Goal: Information Seeking & Learning: Learn about a topic

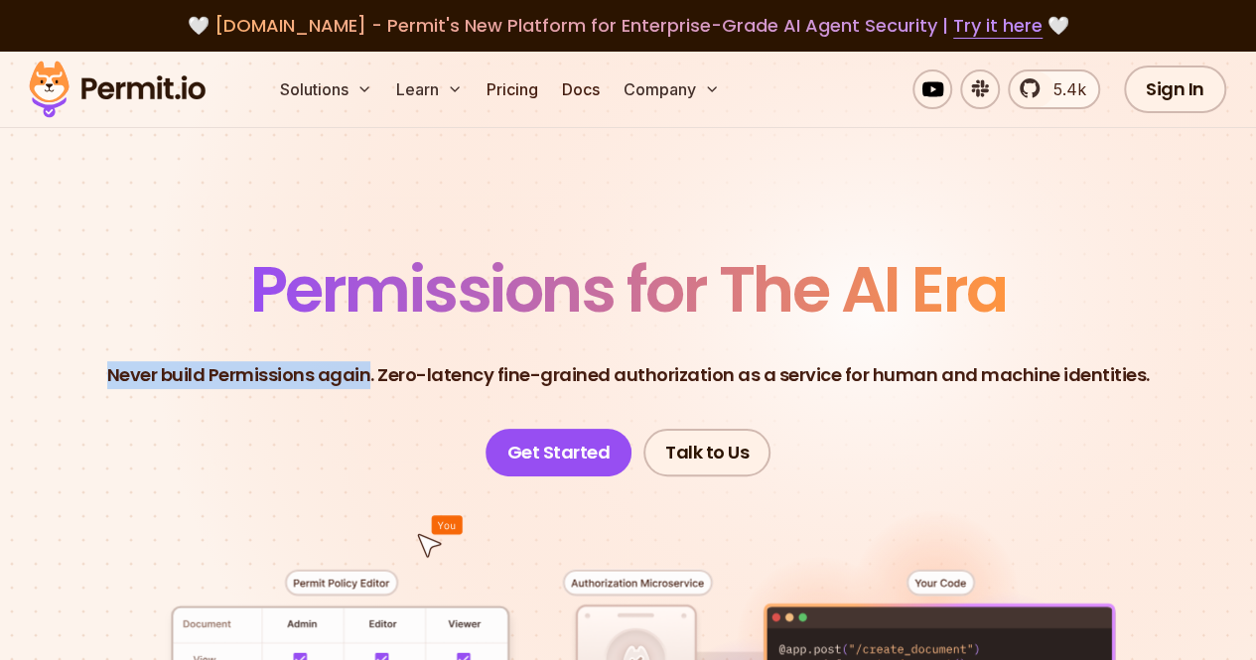
drag, startPoint x: 119, startPoint y: 376, endPoint x: 379, endPoint y: 384, distance: 260.2
click at [379, 384] on p "Never build Permissions again. Zero-latency fine-grained authorization as a ser…" at bounding box center [628, 375] width 1042 height 28
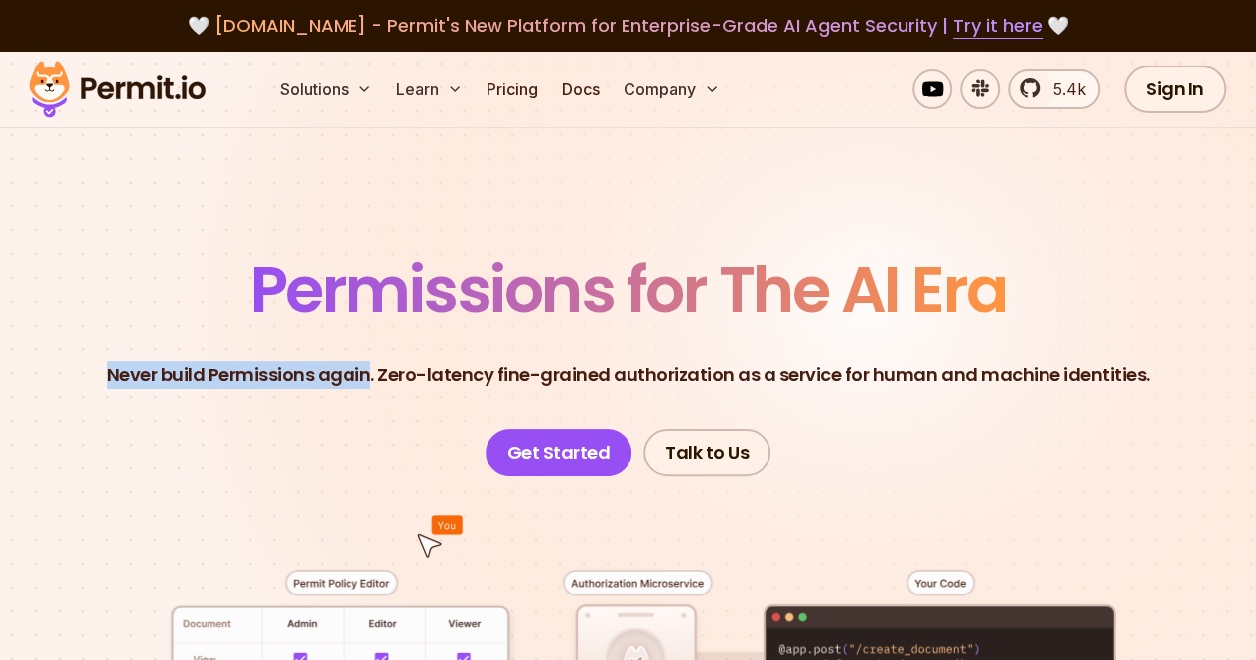
click at [379, 384] on p "Never build Permissions again. Zero-latency fine-grained authorization as a ser…" at bounding box center [628, 375] width 1042 height 28
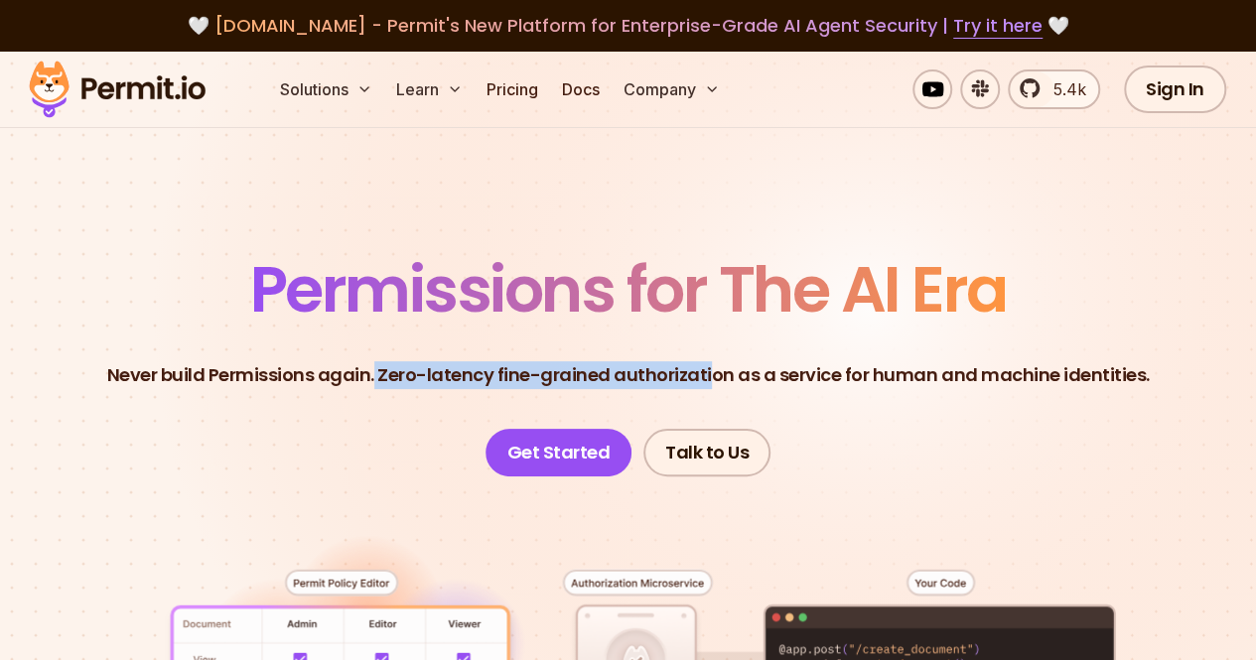
drag, startPoint x: 382, startPoint y: 376, endPoint x: 713, endPoint y: 396, distance: 331.1
click at [713, 396] on header "Permissions for The AI Era Never build Permissions again. Zero-latency fine-gra…" at bounding box center [628, 367] width 1160 height 218
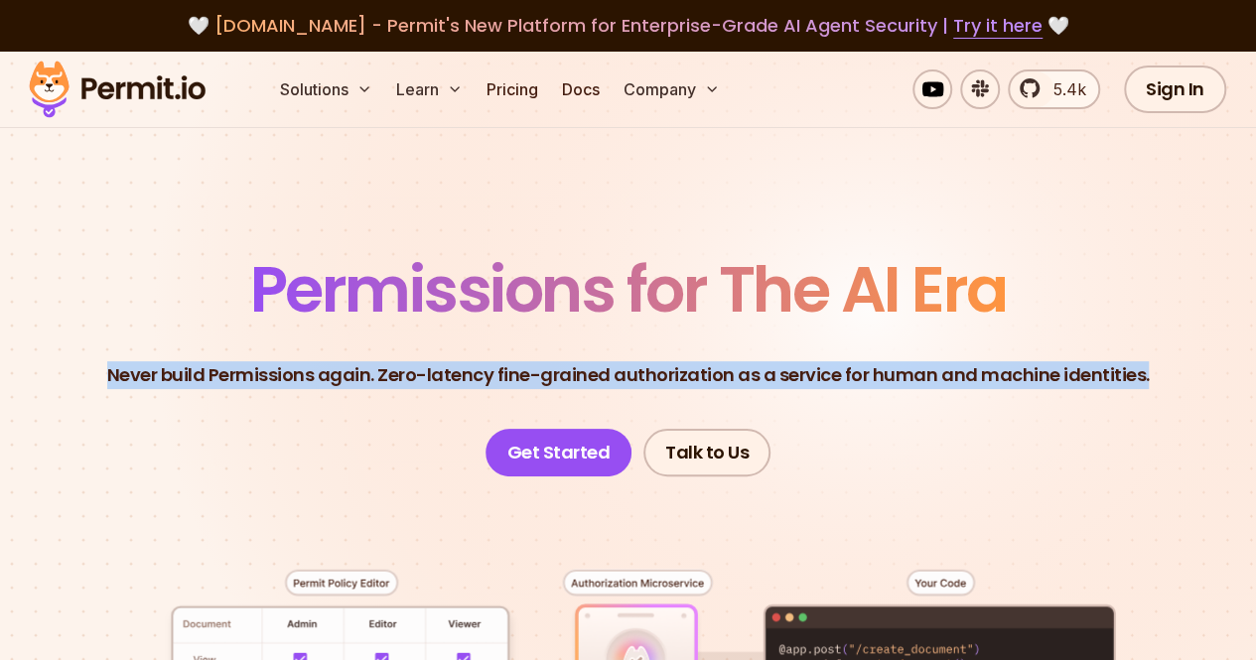
drag, startPoint x: 1139, startPoint y: 374, endPoint x: 115, endPoint y: 358, distance: 1024.4
click at [115, 358] on header "Permissions for The AI Era Never build Permissions again. Zero-latency fine-gra…" at bounding box center [628, 367] width 1160 height 218
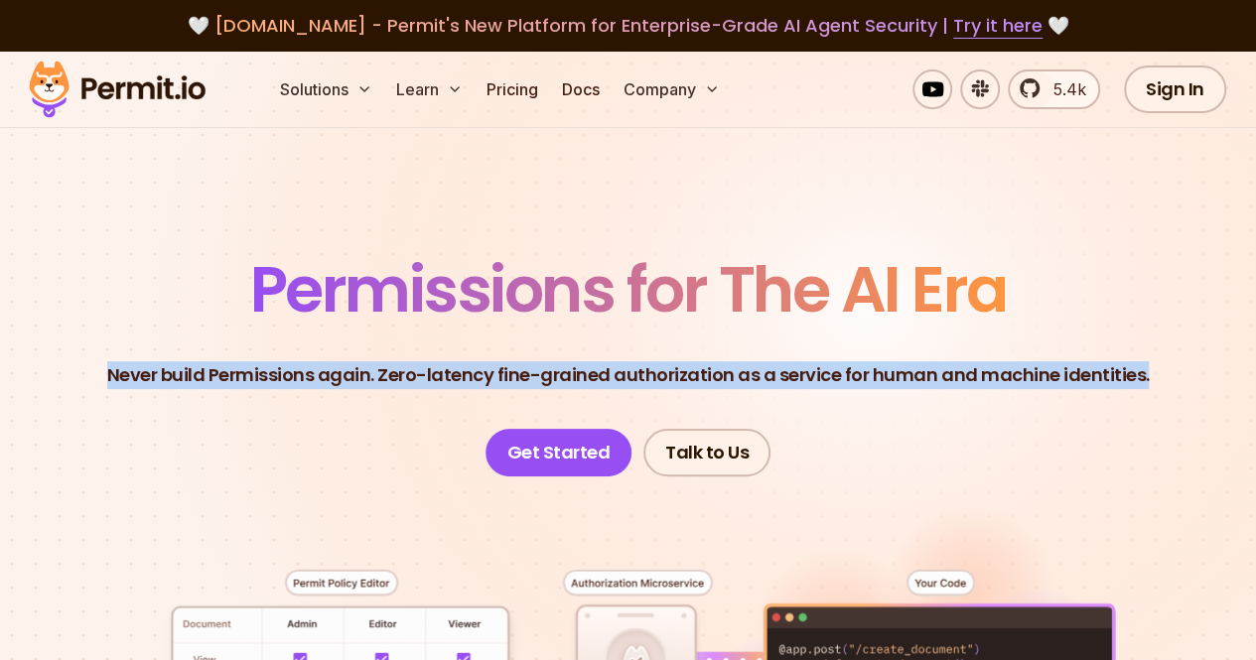
drag, startPoint x: 118, startPoint y: 372, endPoint x: 1139, endPoint y: 374, distance: 1021.3
click at [1139, 374] on header "Permissions for The AI Era Never build Permissions again. Zero-latency fine-gra…" at bounding box center [628, 367] width 1160 height 218
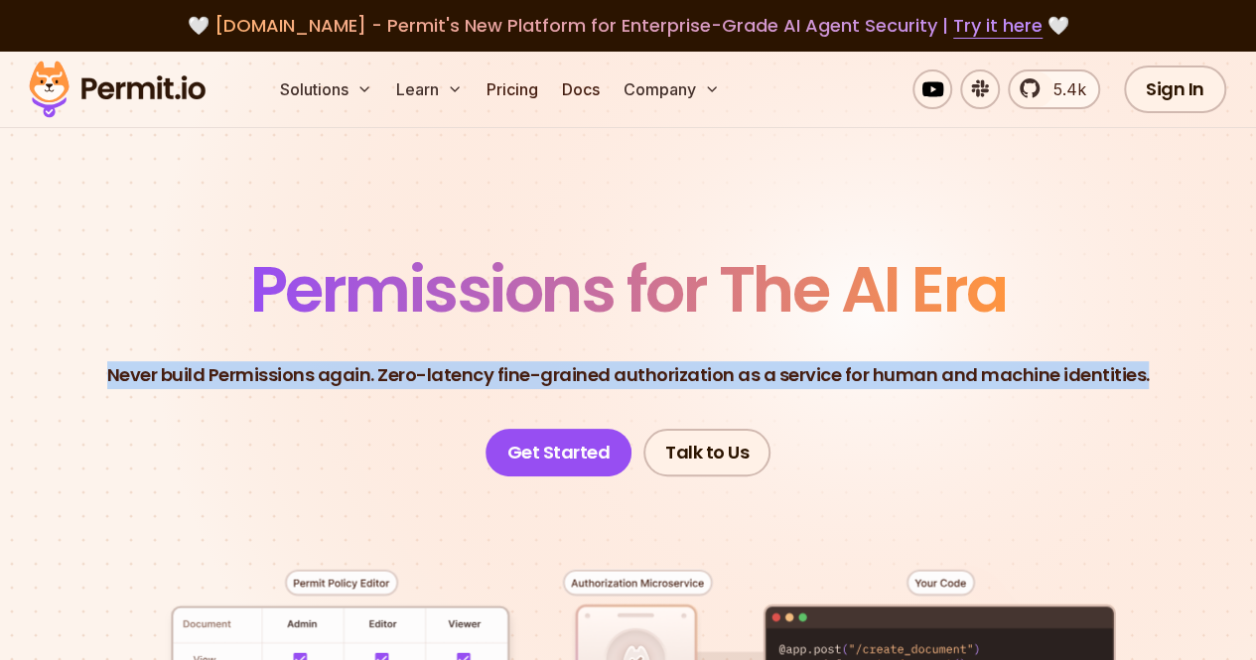
click at [1139, 374] on header "Permissions for The AI Era Never build Permissions again. Zero-latency fine-gra…" at bounding box center [628, 367] width 1160 height 218
drag, startPoint x: 1139, startPoint y: 374, endPoint x: 119, endPoint y: 368, distance: 1020.3
click at [119, 368] on header "Permissions for The AI Era Never build Permissions again. Zero-latency fine-gra…" at bounding box center [628, 367] width 1160 height 218
click at [119, 368] on p "Never build Permissions again. Zero-latency fine-grained authorization as a ser…" at bounding box center [628, 375] width 1042 height 28
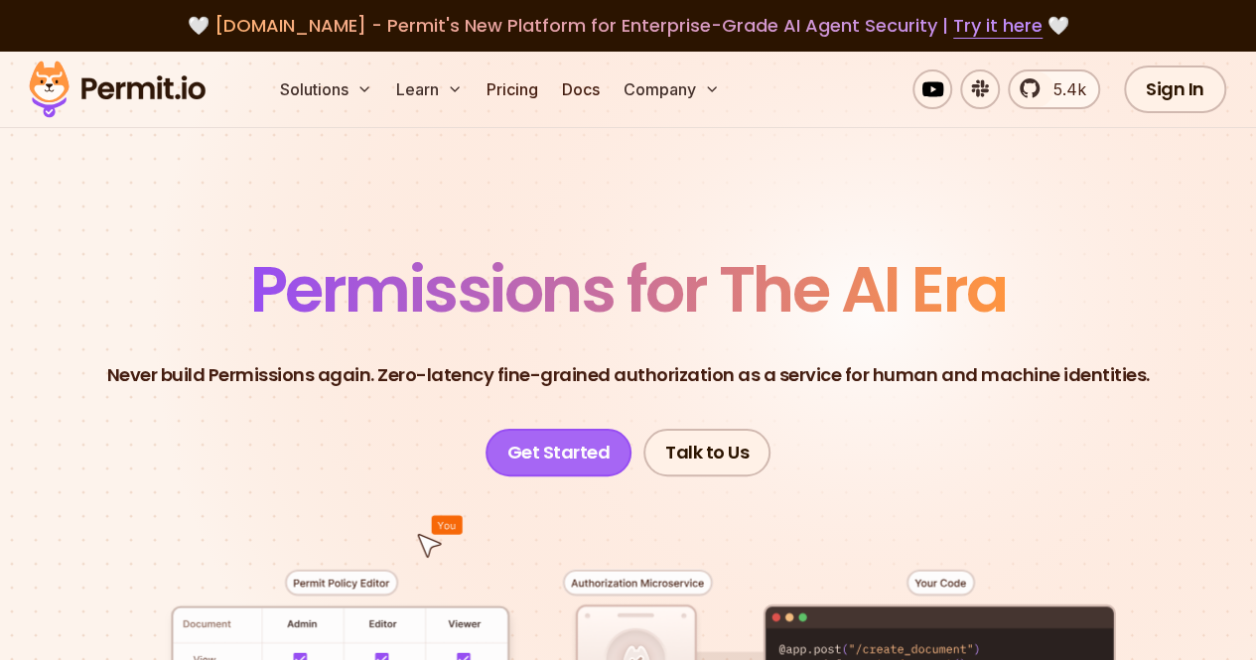
click at [563, 444] on link "Get Started" at bounding box center [558, 453] width 147 height 48
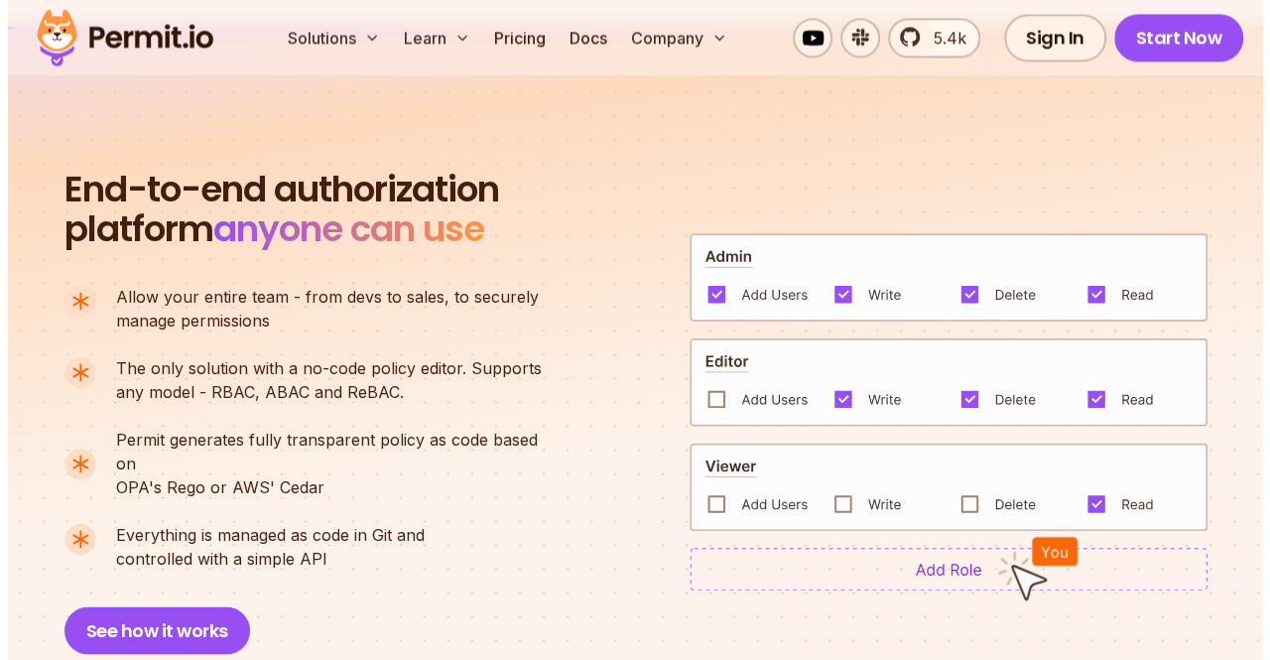
scroll to position [1290, 0]
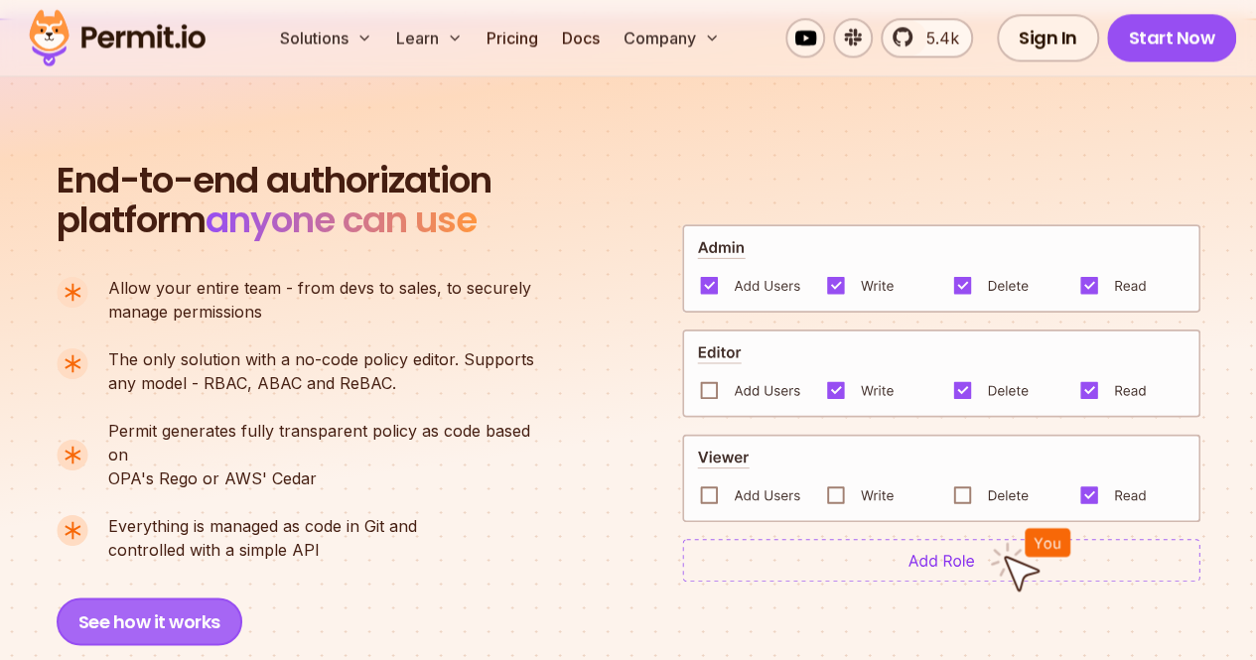
click at [176, 597] on button "See how it works" at bounding box center [150, 621] width 186 height 48
